Goal: Information Seeking & Learning: Learn about a topic

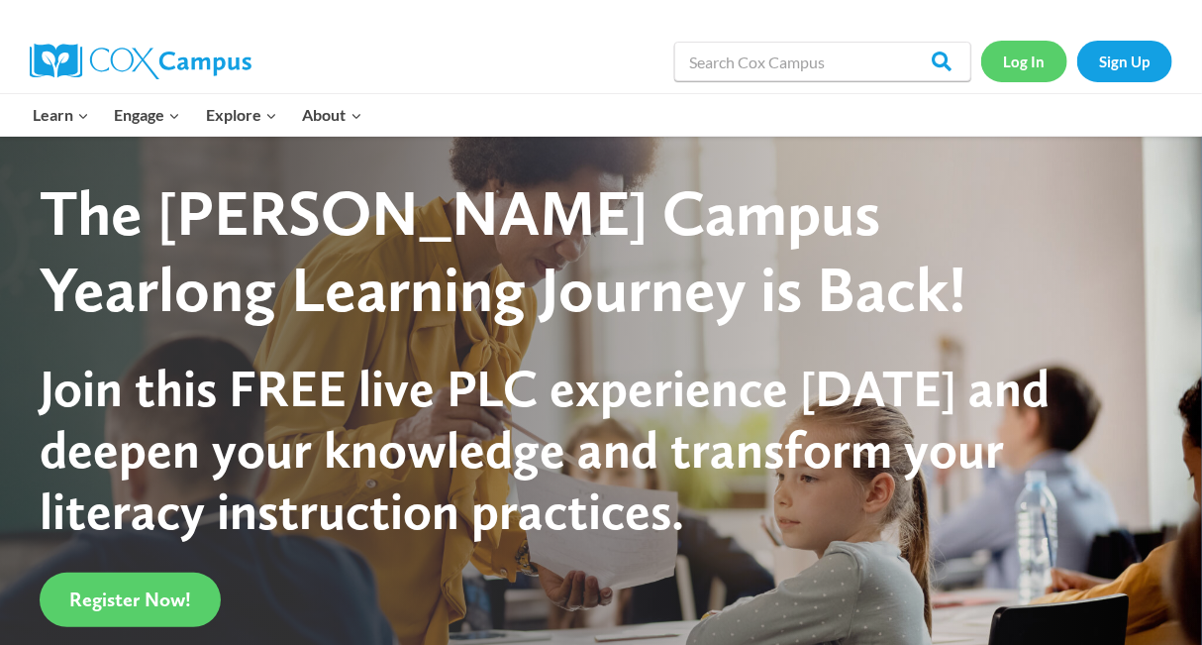
click at [1033, 61] on link "Log In" at bounding box center [1024, 61] width 86 height 41
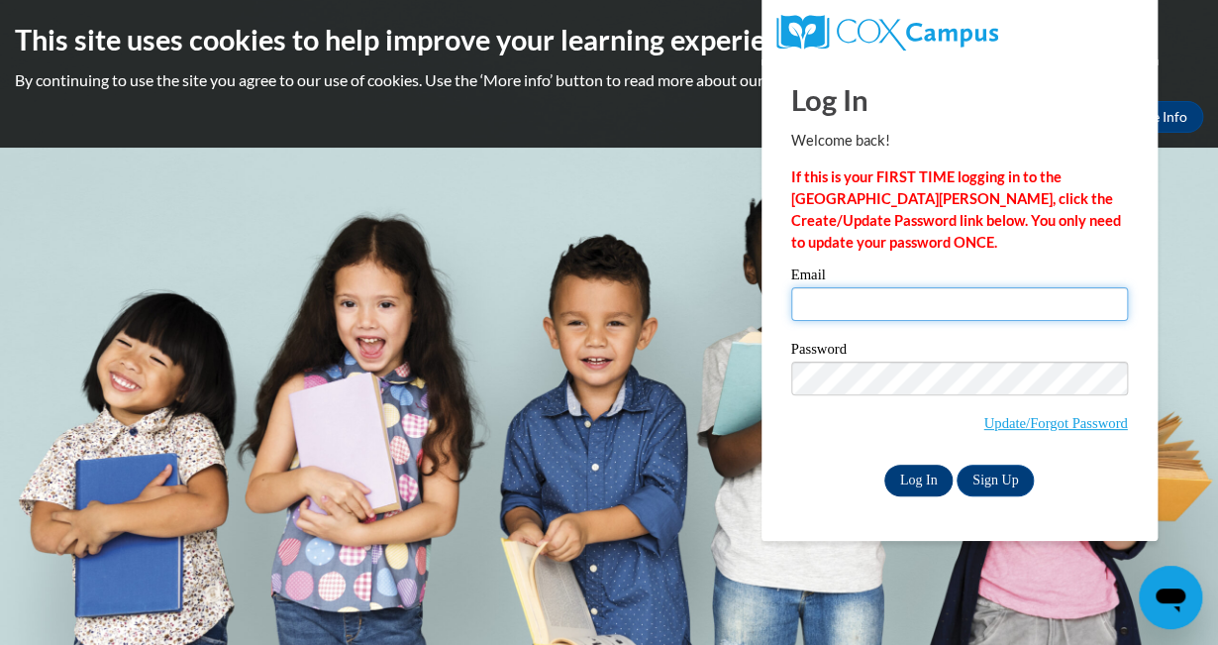
type input "C001809@muscogee.k12.ga.us"
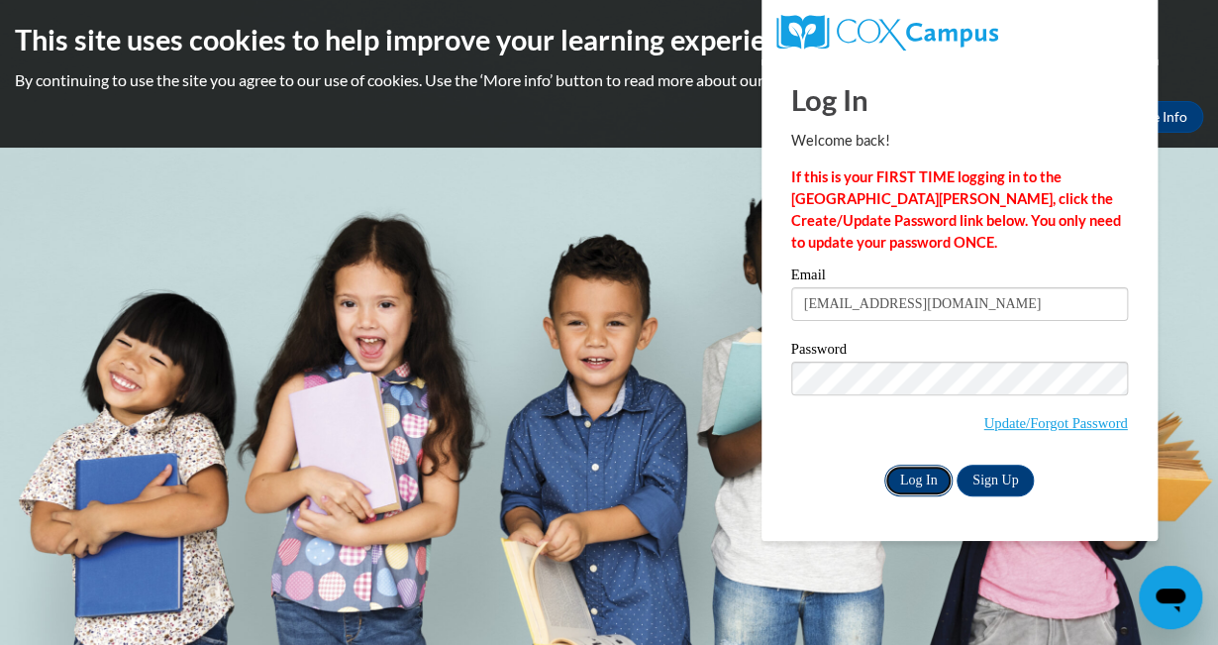
click at [923, 471] on input "Log In" at bounding box center [918, 480] width 69 height 32
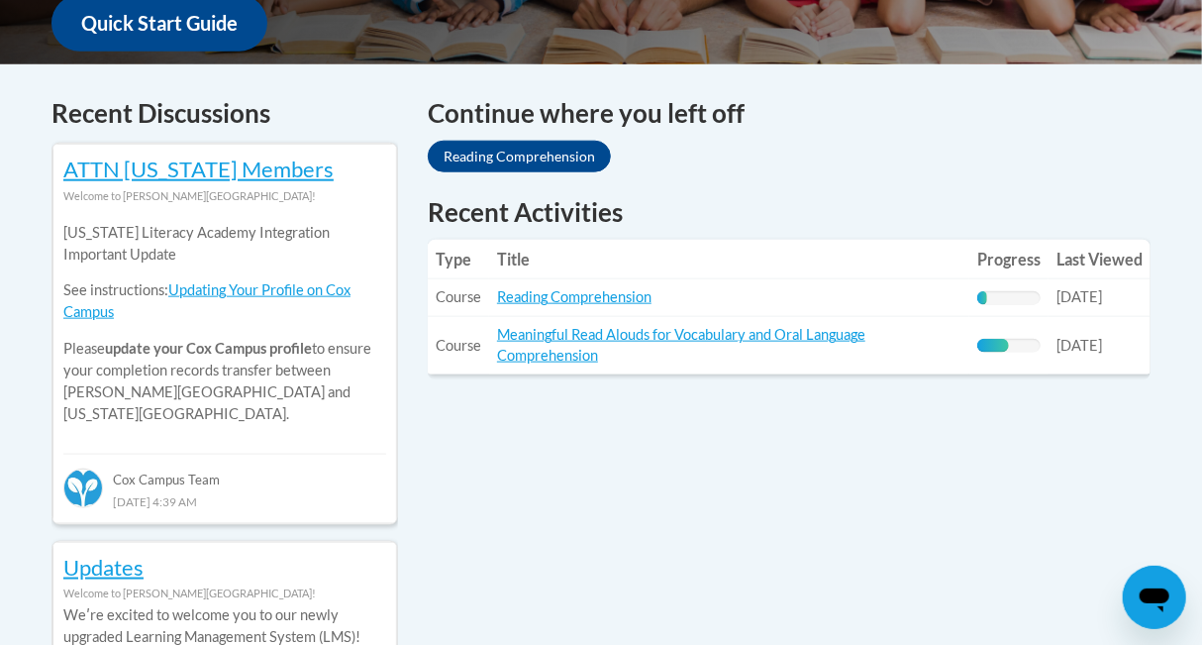
scroll to position [784, 0]
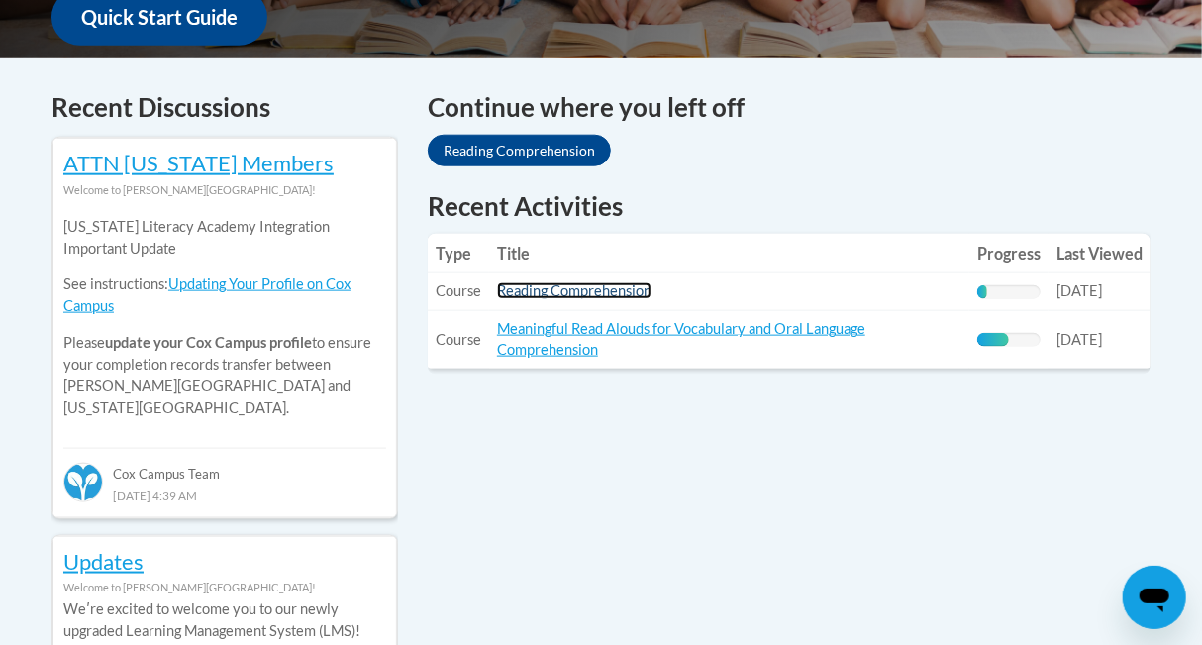
click at [564, 293] on link "Reading Comprehension" at bounding box center [574, 290] width 155 height 17
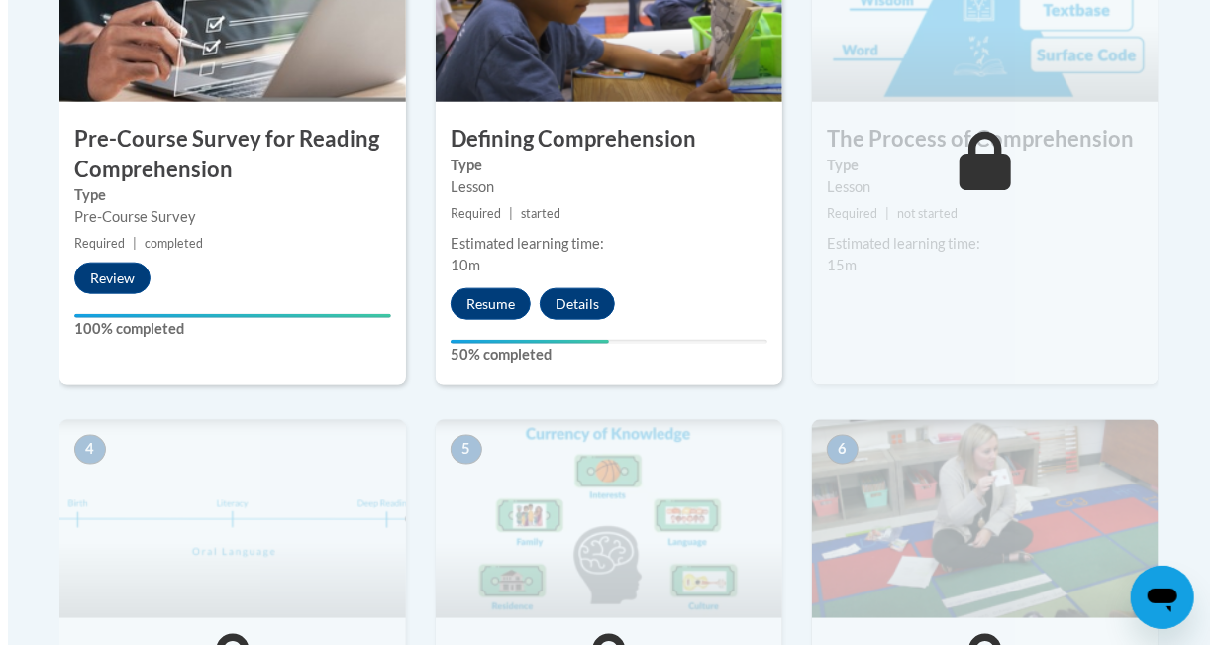
scroll to position [765, 0]
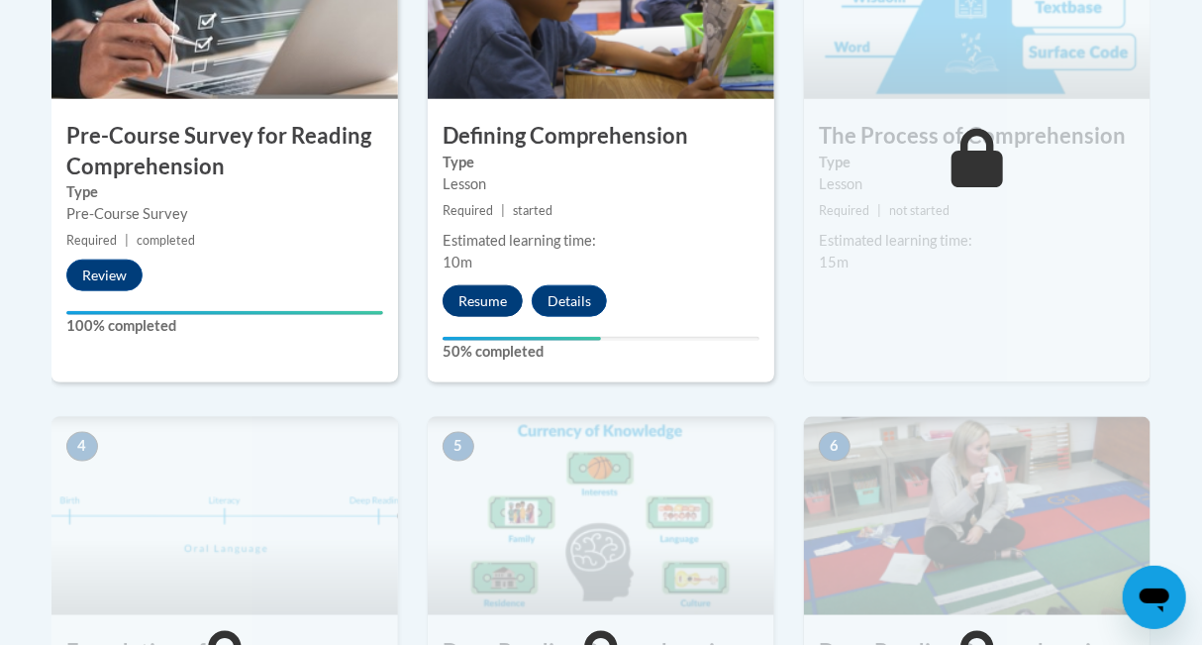
click at [478, 307] on button "Resume" at bounding box center [483, 301] width 80 height 32
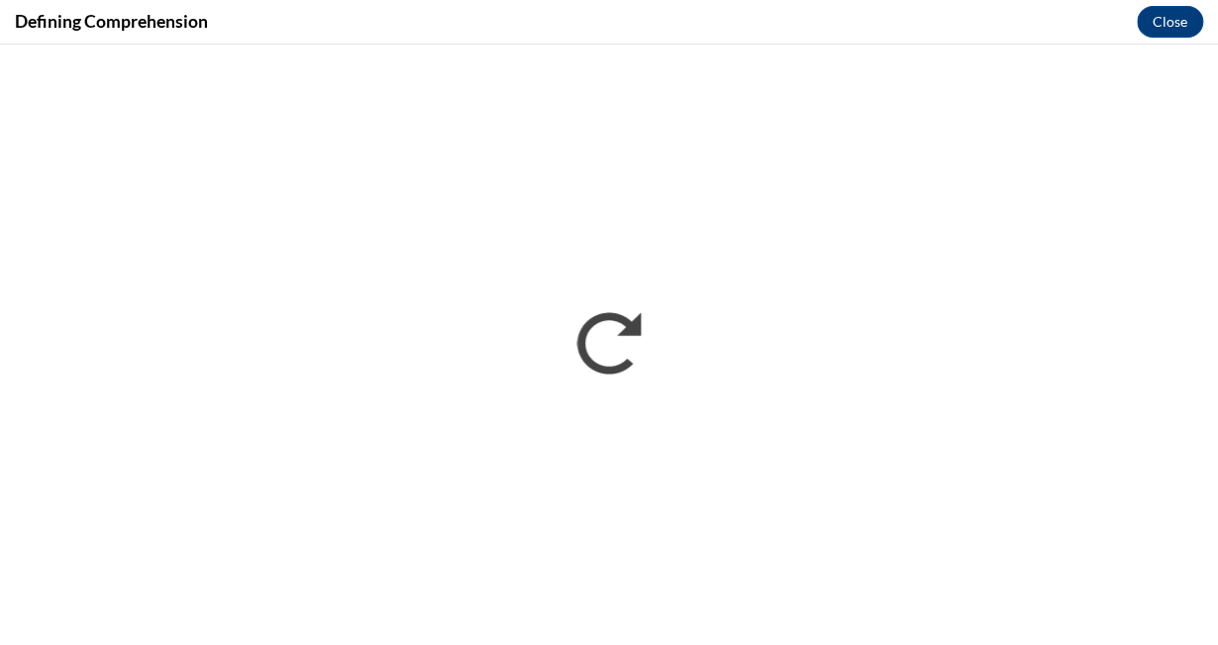
scroll to position [0, 0]
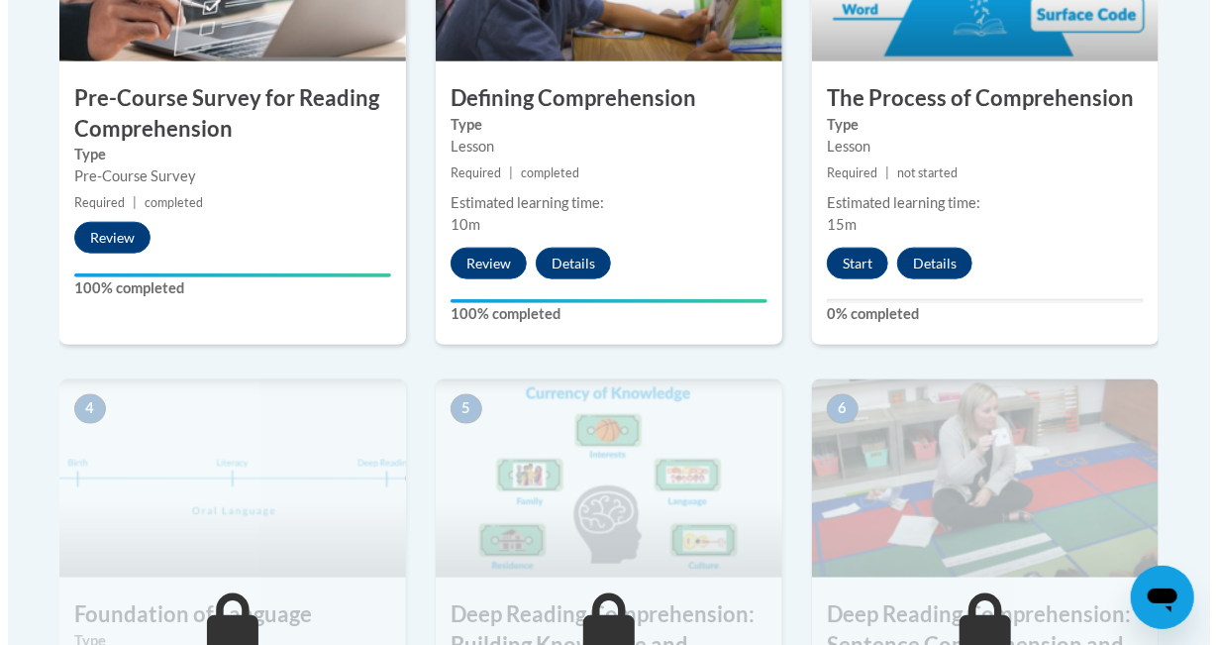
scroll to position [797, 0]
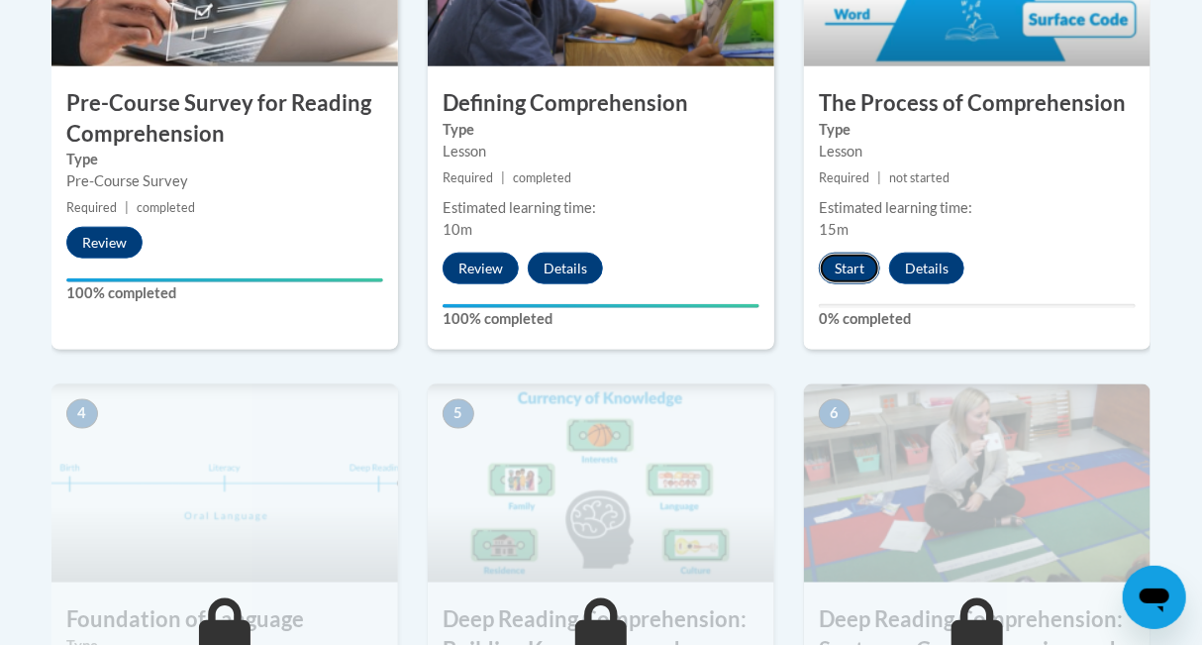
click at [857, 265] on button "Start" at bounding box center [849, 269] width 61 height 32
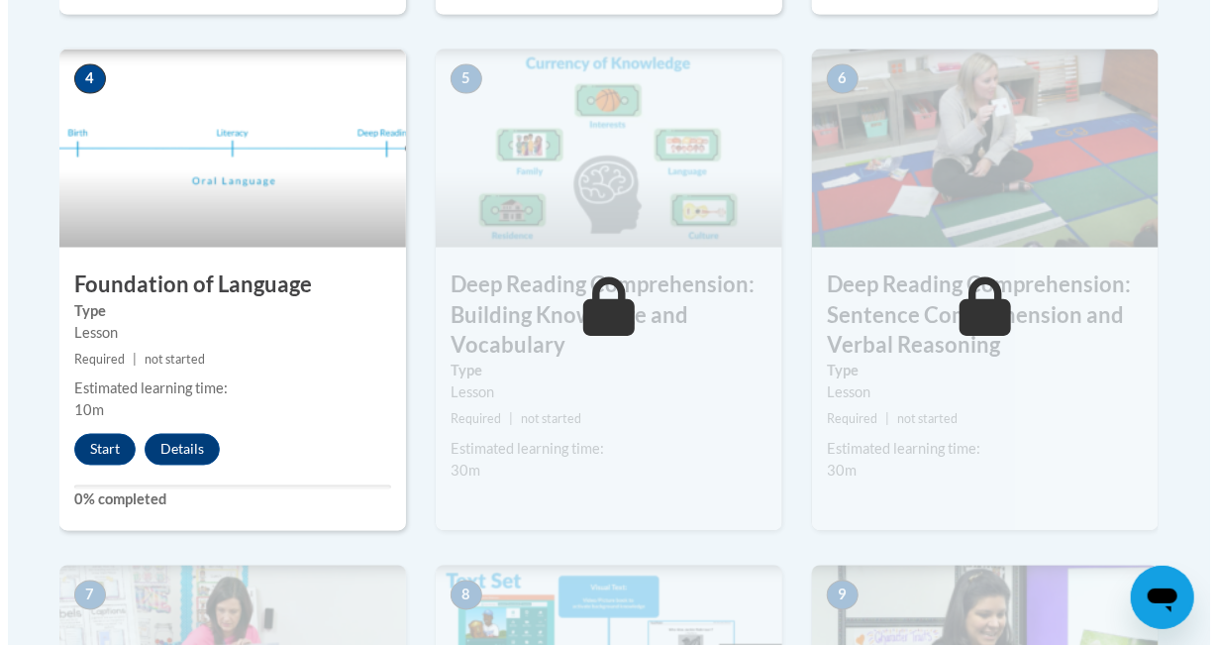
scroll to position [1134, 0]
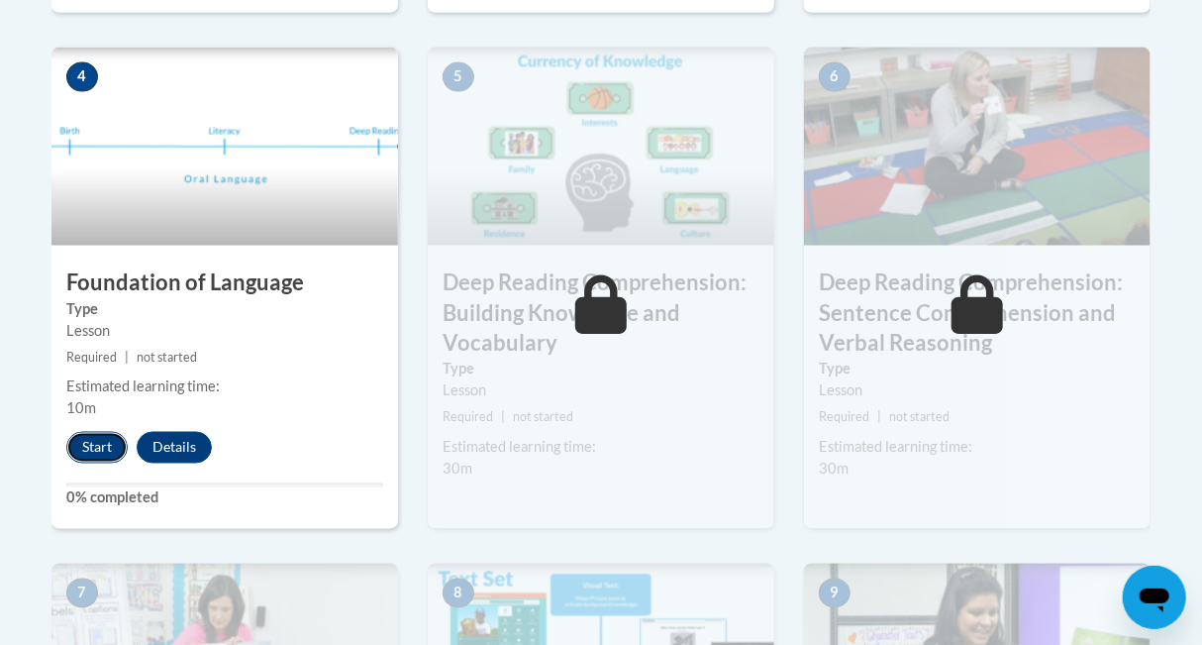
click at [86, 456] on button "Start" at bounding box center [96, 448] width 61 height 32
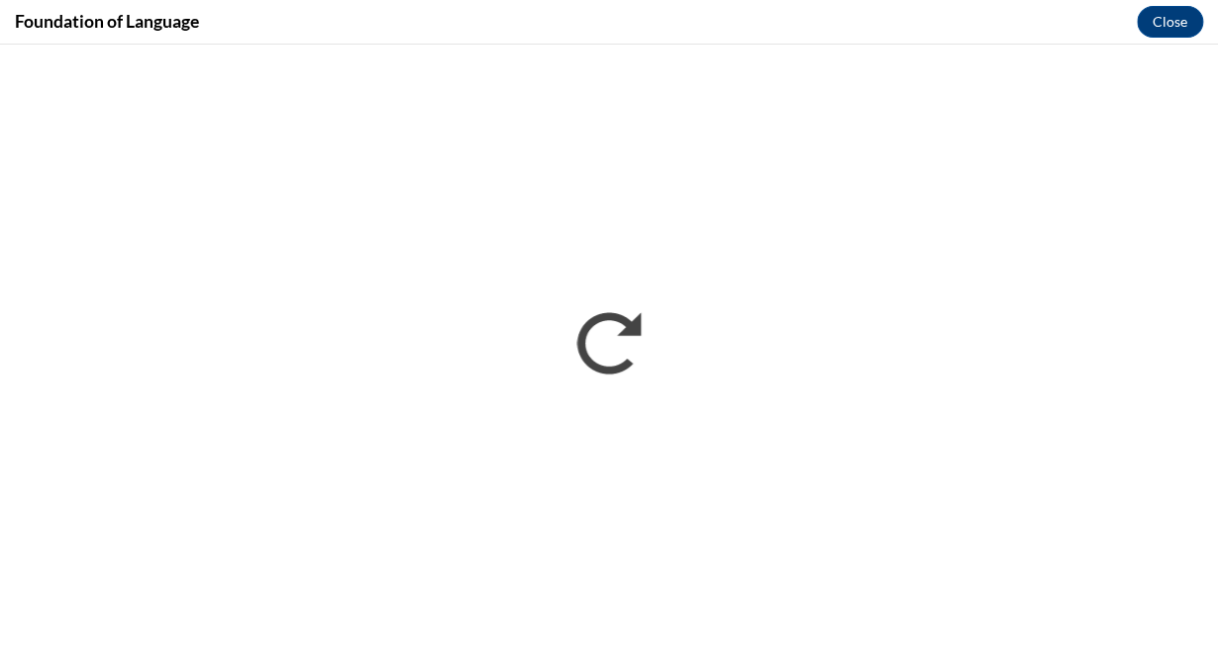
scroll to position [0, 0]
